Goal: Browse casually: Explore the website without a specific task or goal

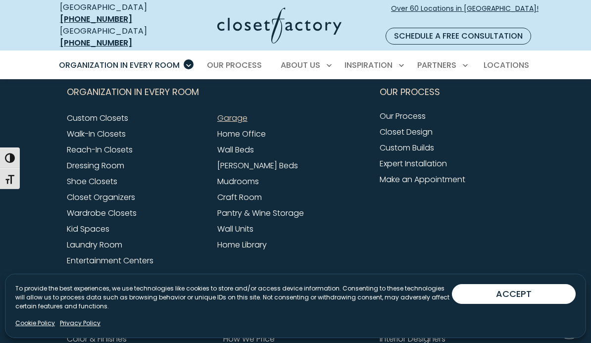
scroll to position [3154, 0]
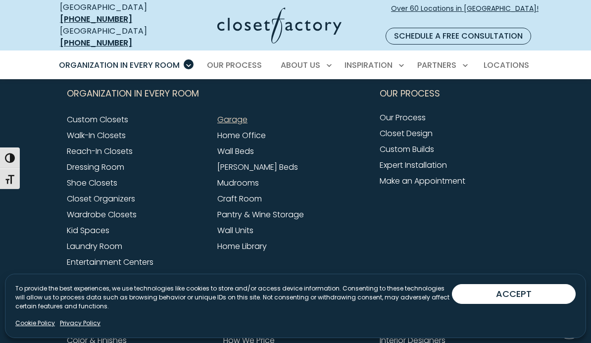
click at [525, 236] on div "Our Process Our Process Closet Design Custom Builds Expert Installation Make an…" at bounding box center [452, 184] width 156 height 207
click at [240, 115] on link "Garage" at bounding box center [232, 119] width 30 height 11
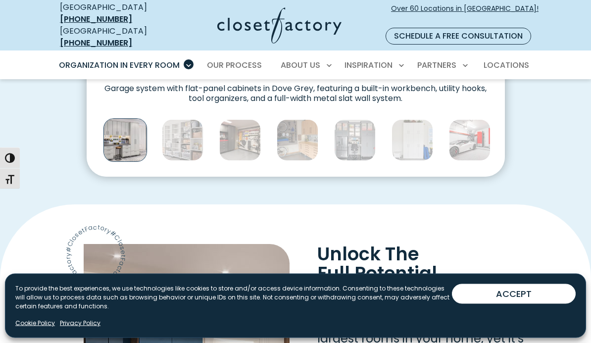
click at [199, 123] on img "Thumbnail Gallery" at bounding box center [183, 141] width 42 height 42
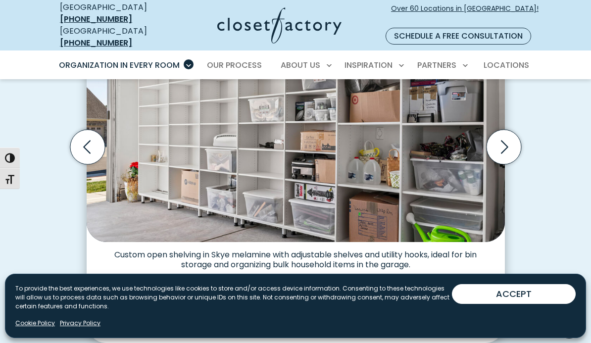
scroll to position [324, 0]
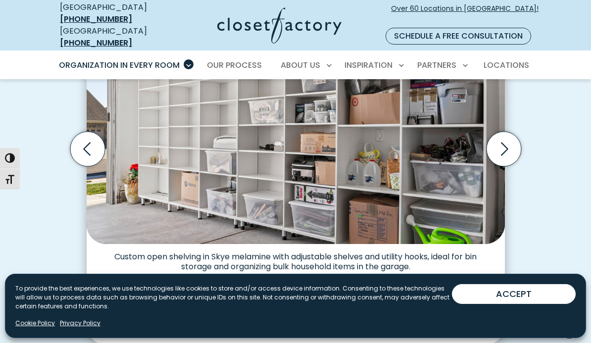
click at [188, 296] on img "Thumbnail Gallery" at bounding box center [183, 308] width 42 height 42
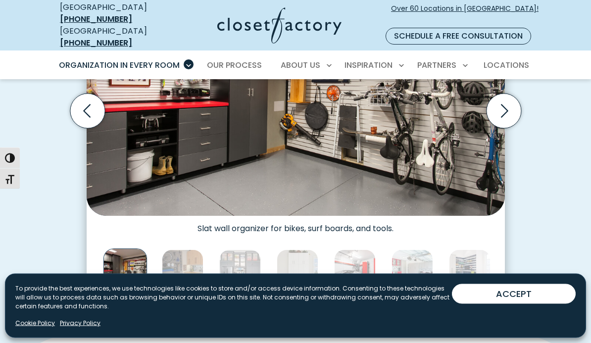
scroll to position [361, 0]
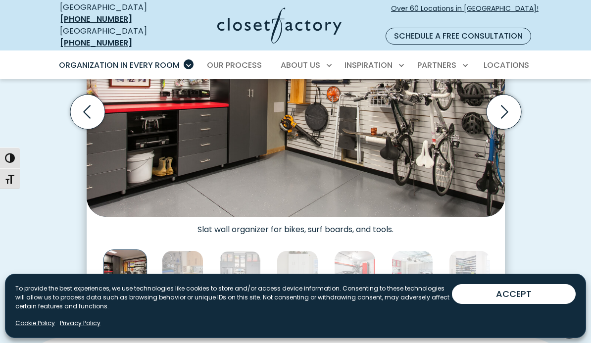
click at [191, 261] on img "Thumbnail Gallery" at bounding box center [183, 271] width 42 height 42
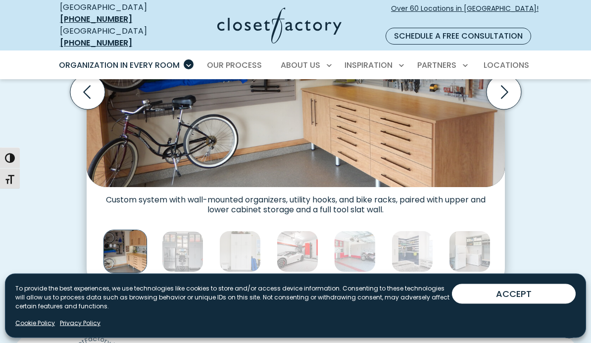
scroll to position [380, 0]
click at [192, 238] on img "Thumbnail Gallery" at bounding box center [183, 252] width 42 height 42
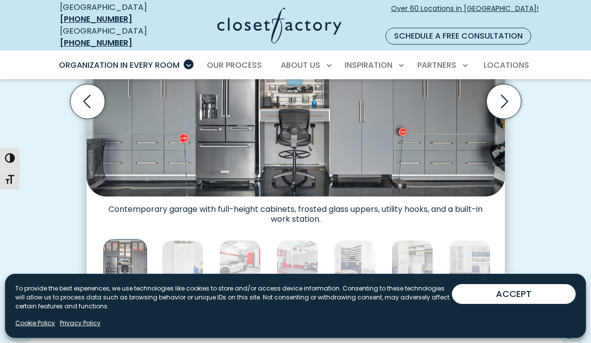
scroll to position [372, 0]
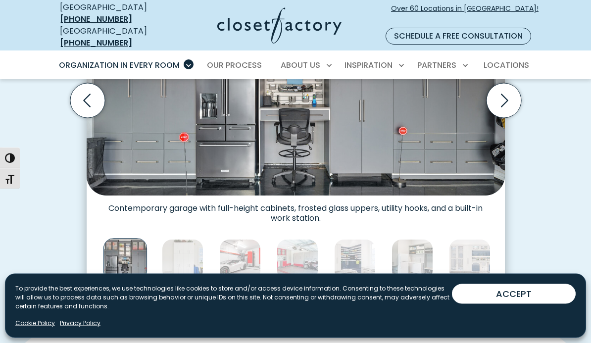
click at [193, 247] on img "Thumbnail Gallery" at bounding box center [183, 260] width 42 height 42
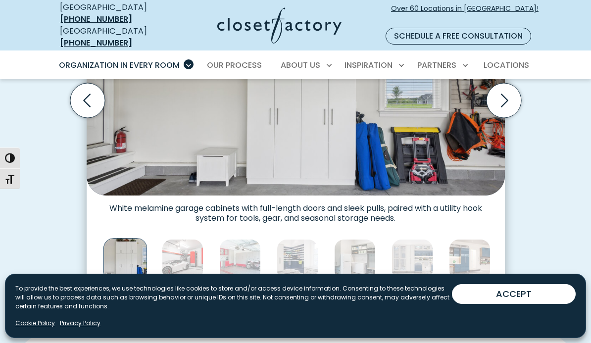
click at [197, 245] on img "Thumbnail Gallery" at bounding box center [183, 260] width 42 height 42
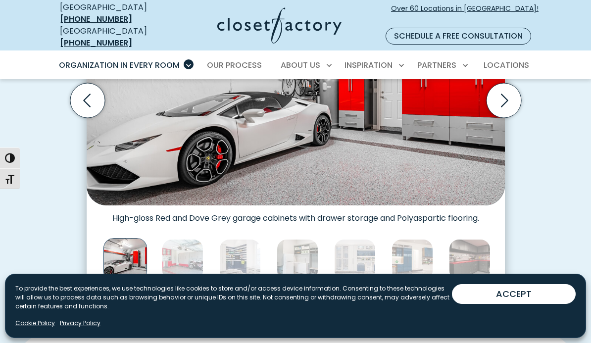
click at [193, 244] on img "Thumbnail Gallery" at bounding box center [183, 260] width 42 height 42
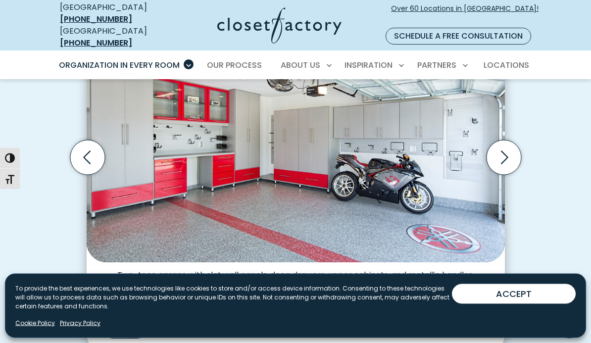
scroll to position [312, 0]
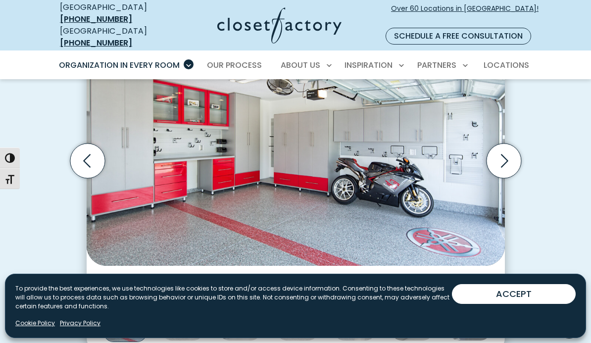
click at [190, 310] on img "Thumbnail Gallery" at bounding box center [183, 320] width 42 height 42
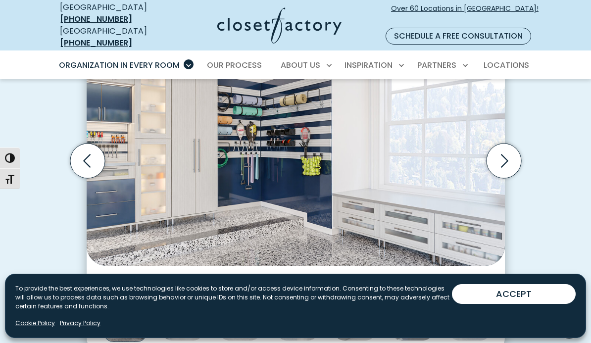
click at [196, 304] on img "Thumbnail Gallery" at bounding box center [183, 320] width 42 height 42
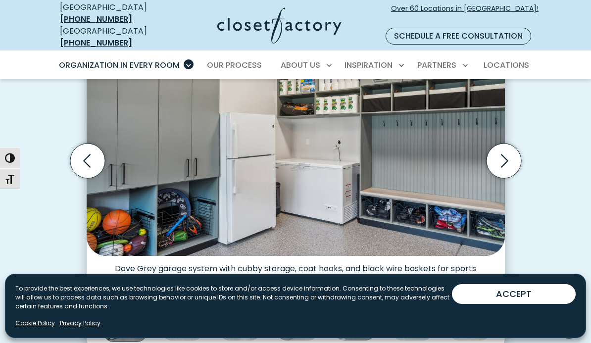
click at [194, 304] on img "Thumbnail Gallery" at bounding box center [183, 320] width 42 height 42
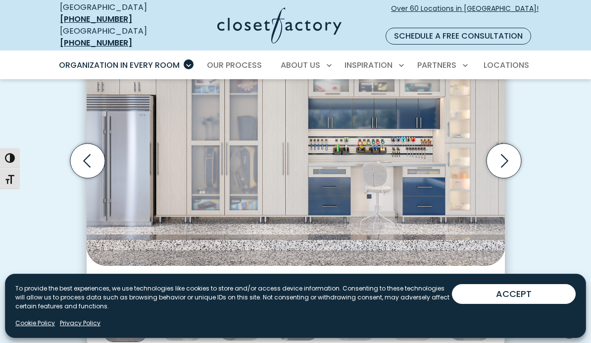
click at [199, 301] on img "Thumbnail Gallery" at bounding box center [183, 320] width 42 height 42
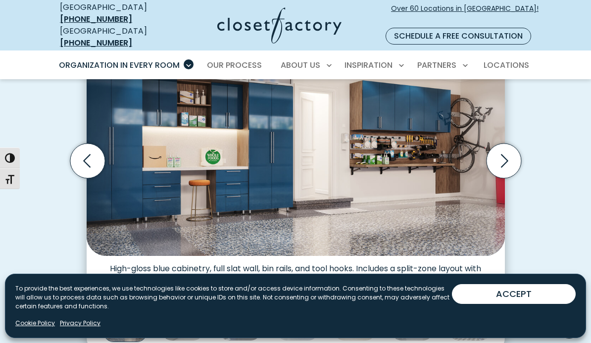
click at [243, 299] on img "Thumbnail Gallery" at bounding box center [240, 320] width 42 height 42
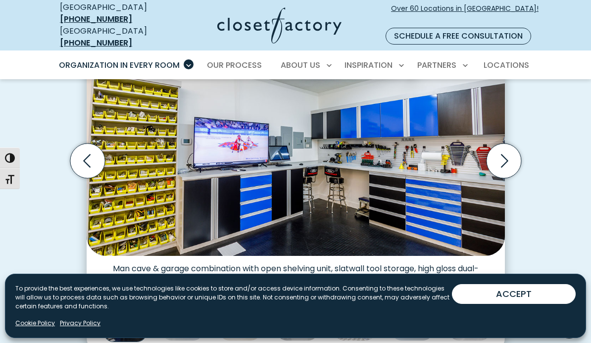
click at [187, 301] on img "Thumbnail Gallery" at bounding box center [183, 320] width 42 height 42
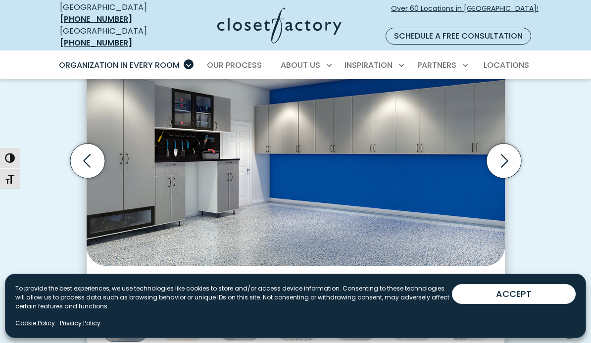
click at [192, 306] on img "Thumbnail Gallery" at bounding box center [183, 320] width 42 height 42
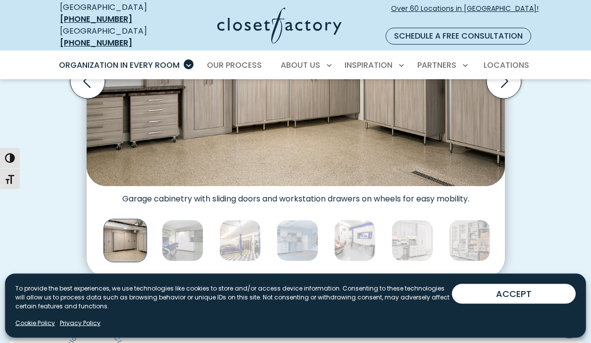
scroll to position [390, 0]
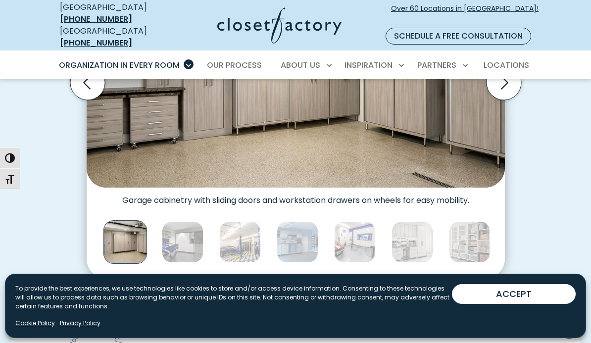
click at [188, 235] on img "Thumbnail Gallery" at bounding box center [183, 242] width 42 height 42
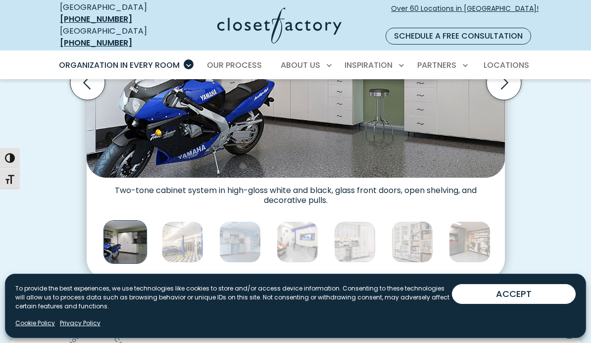
click at [193, 235] on img "Thumbnail Gallery" at bounding box center [183, 242] width 42 height 42
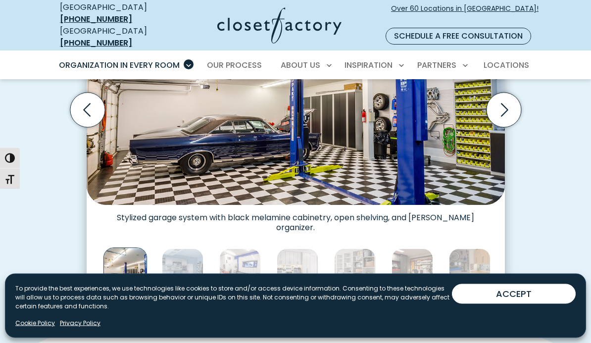
scroll to position [366, 0]
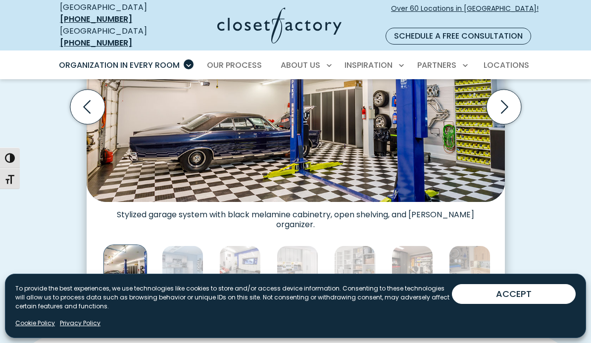
click at [189, 258] on img "Thumbnail Gallery" at bounding box center [183, 266] width 42 height 42
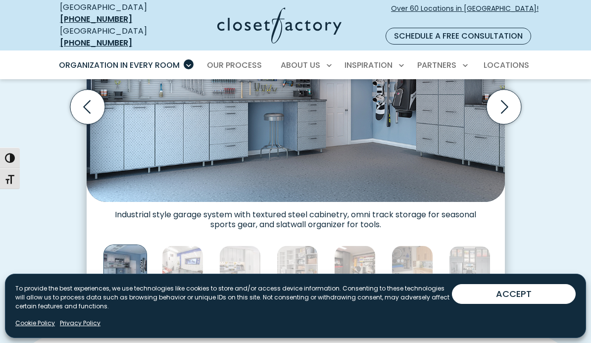
click at [203, 258] on img "Thumbnail Gallery" at bounding box center [183, 266] width 42 height 42
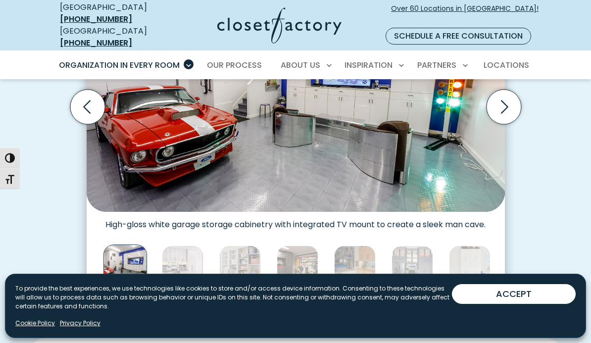
click at [196, 257] on img "Thumbnail Gallery" at bounding box center [183, 266] width 42 height 42
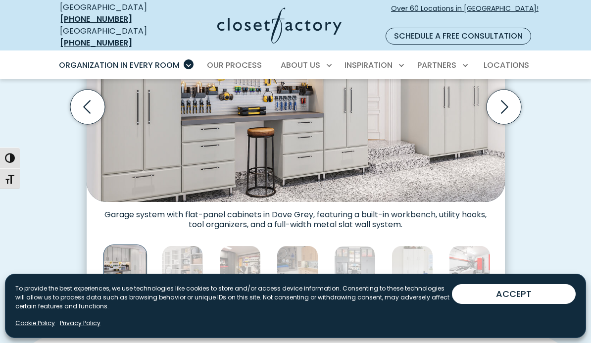
click at [195, 251] on img "Thumbnail Gallery" at bounding box center [183, 266] width 42 height 42
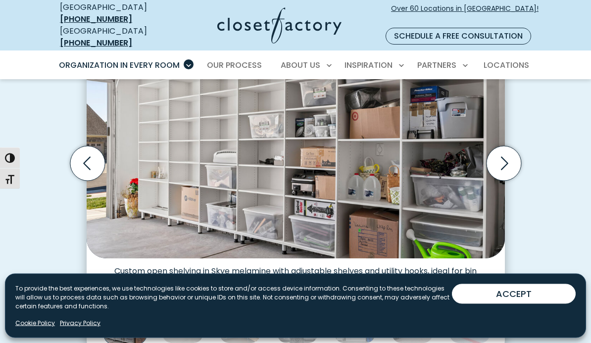
scroll to position [309, 0]
click at [192, 302] on img "Thumbnail Gallery" at bounding box center [183, 323] width 42 height 42
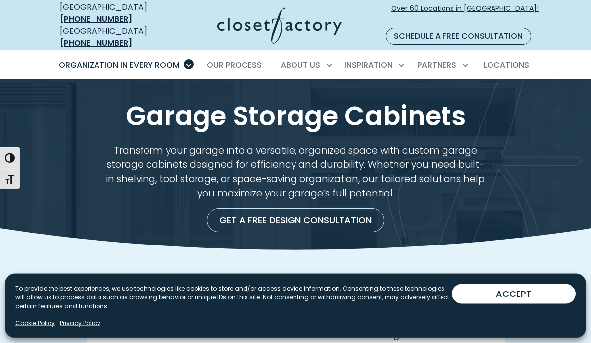
scroll to position [0, 0]
